Goal: Find contact information: Find contact information

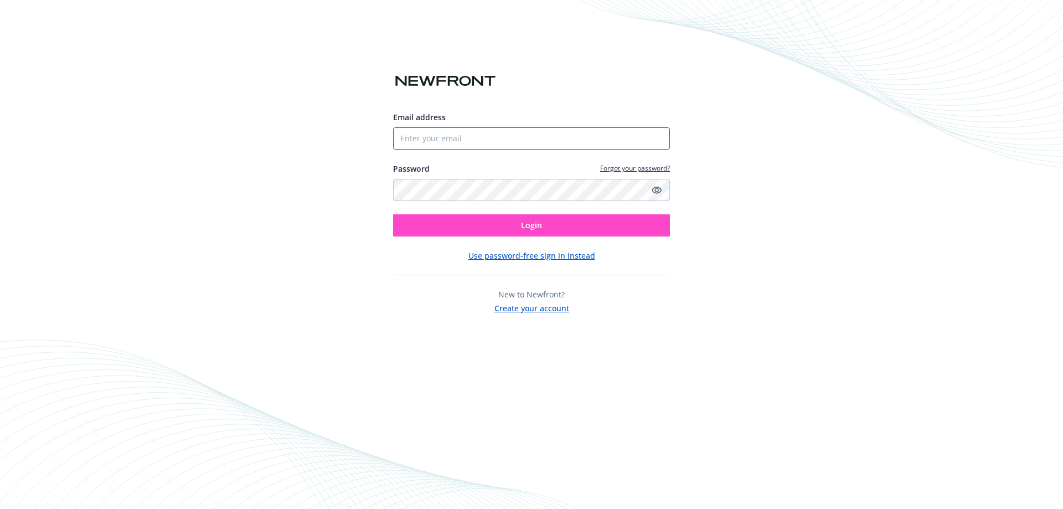
type input "[PERSON_NAME][EMAIL_ADDRESS][DOMAIN_NAME]"
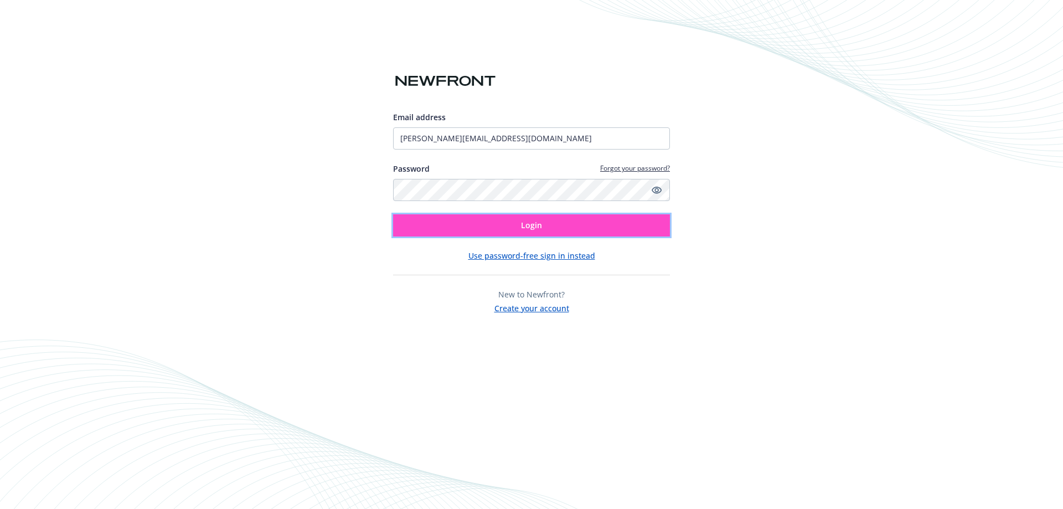
click at [519, 224] on button "Login" at bounding box center [531, 225] width 277 height 22
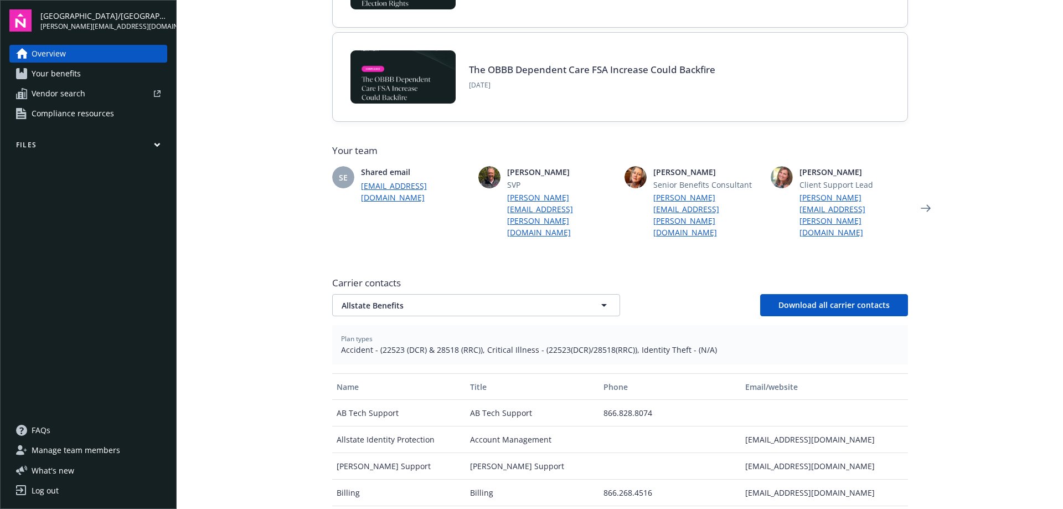
scroll to position [277, 0]
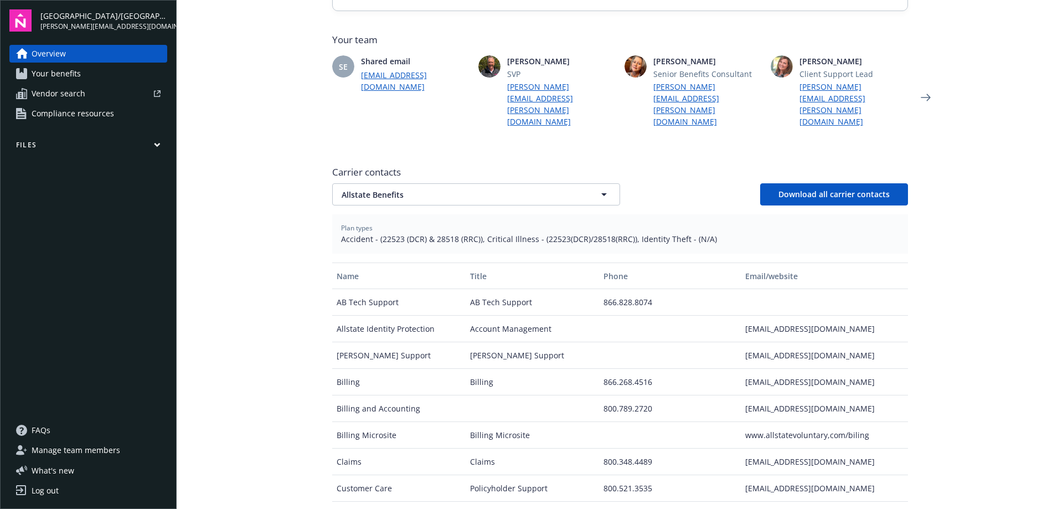
click at [794, 369] on div "[EMAIL_ADDRESS][DOMAIN_NAME]" at bounding box center [823, 382] width 167 height 27
drag, startPoint x: 826, startPoint y: 346, endPoint x: 732, endPoint y: 353, distance: 94.3
click at [740, 369] on div "[EMAIL_ADDRESS][DOMAIN_NAME]" at bounding box center [823, 382] width 167 height 27
copy div "[EMAIL_ADDRESS][DOMAIN_NAME]"
